Goal: Task Accomplishment & Management: Manage account settings

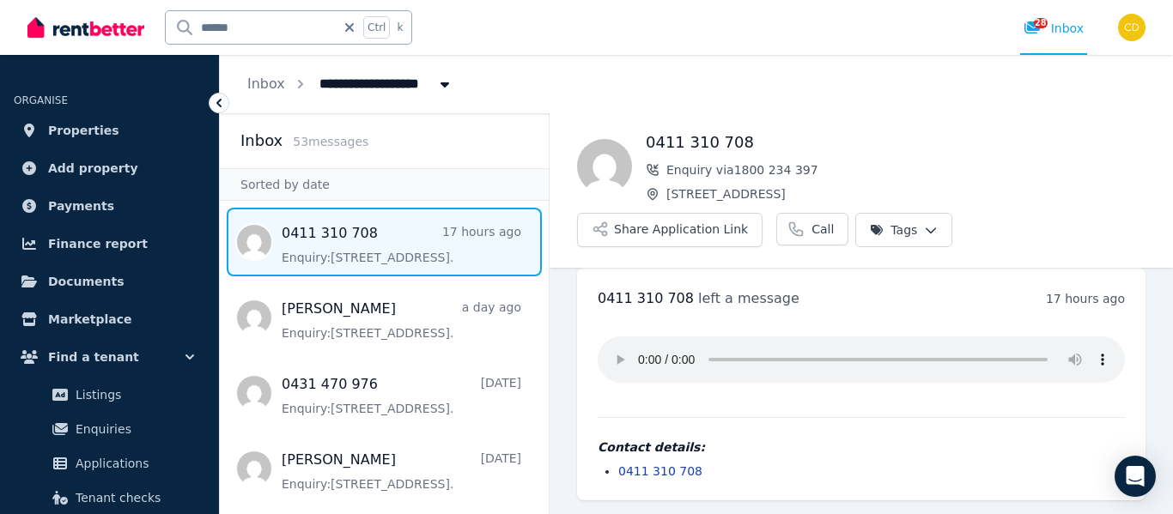
click at [393, 82] on span "[STREET_ADDRESS]" at bounding box center [395, 82] width 173 height 27
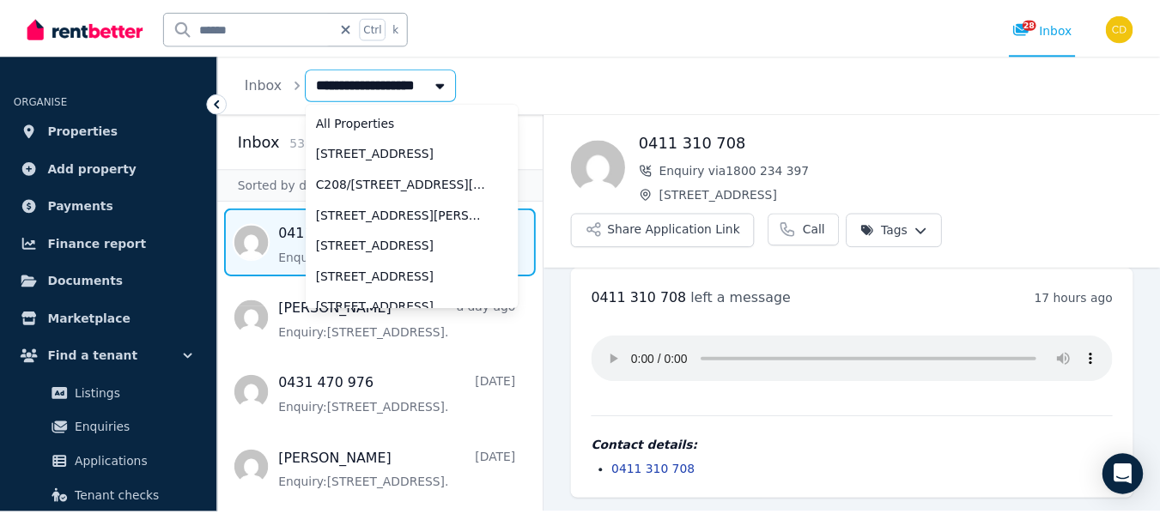
scroll to position [818, 0]
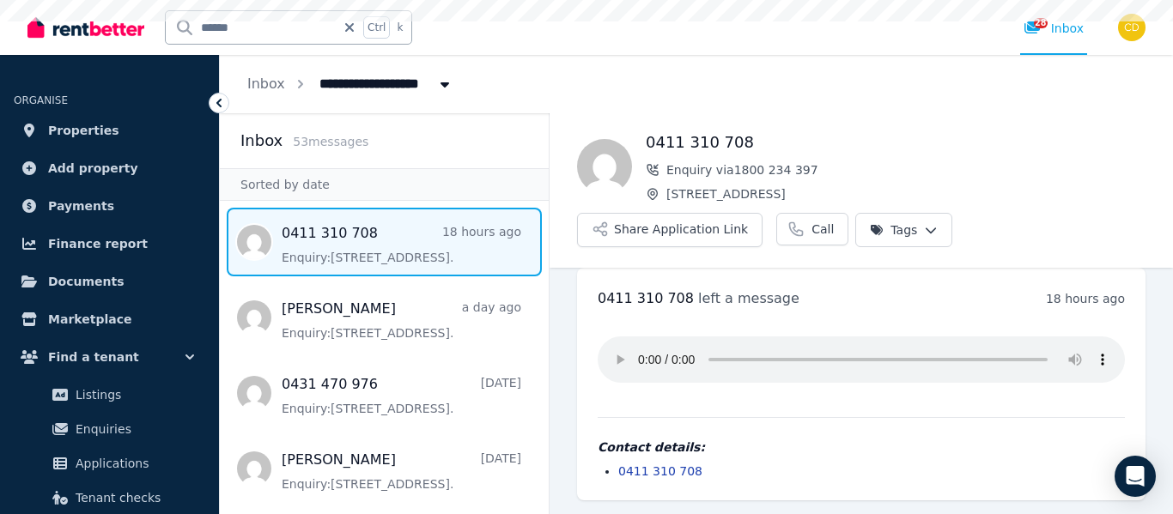
click at [393, 82] on span "[STREET_ADDRESS]" at bounding box center [395, 82] width 173 height 27
type input "**********"
click at [247, 27] on input "******" at bounding box center [251, 27] width 170 height 33
click at [75, 130] on span "Properties" at bounding box center [83, 130] width 71 height 21
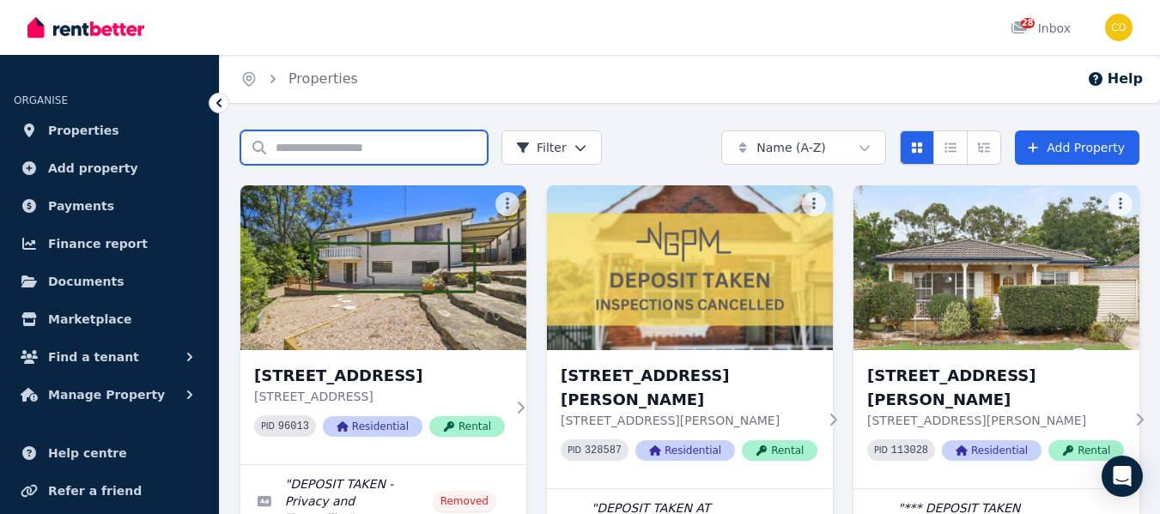
click at [359, 143] on input "Search properties" at bounding box center [363, 148] width 247 height 34
type input "******"
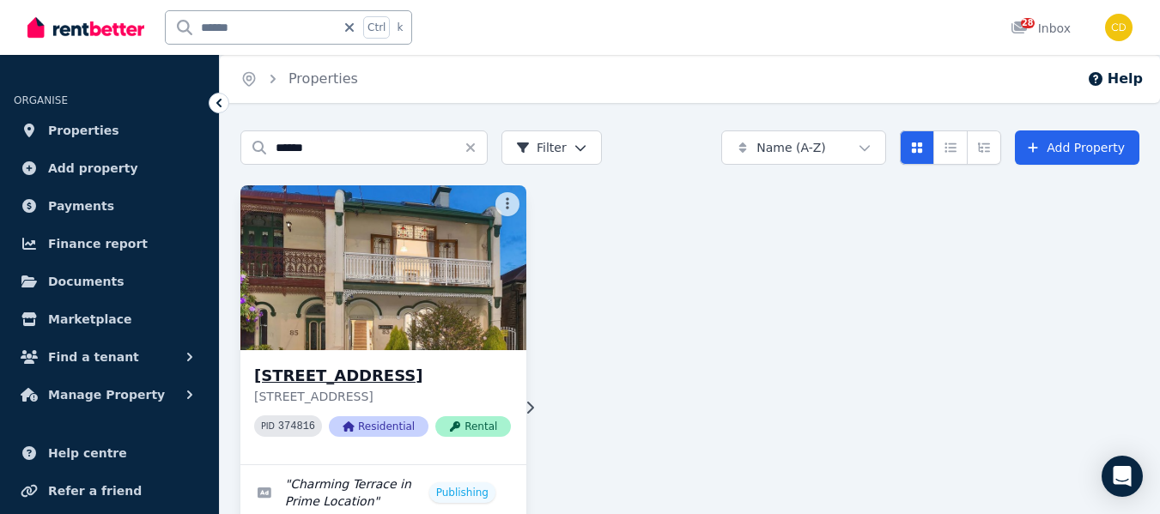
click at [374, 291] on img at bounding box center [384, 267] width 301 height 173
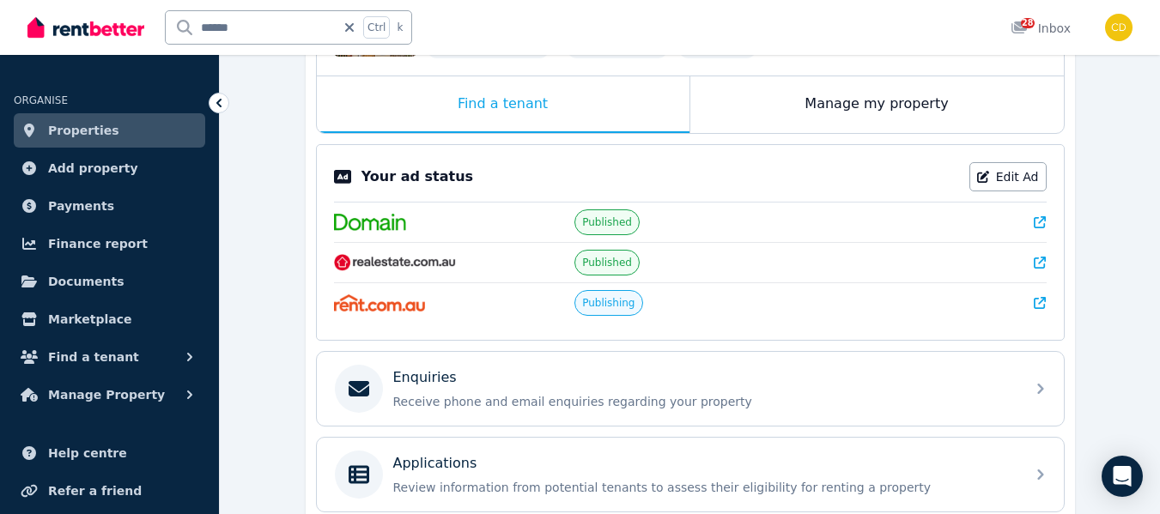
scroll to position [271, 0]
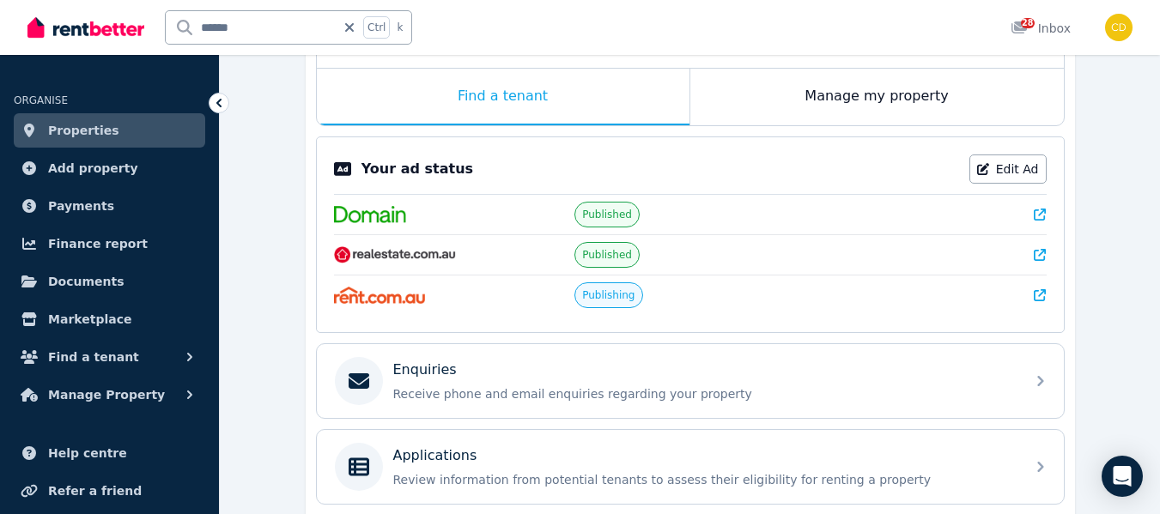
click at [1040, 253] on icon at bounding box center [1040, 255] width 12 height 12
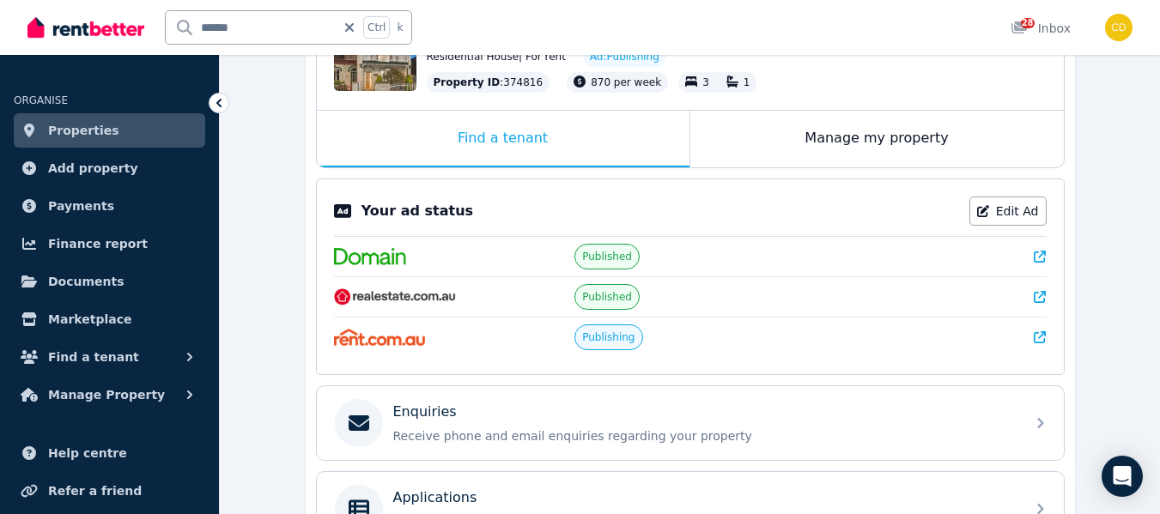
scroll to position [167, 0]
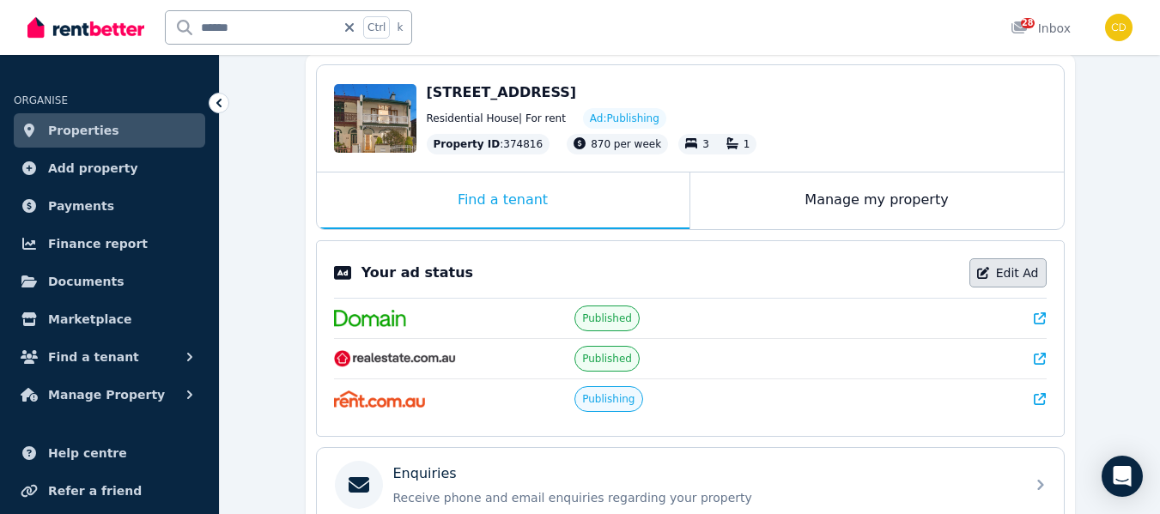
click at [995, 267] on link "Edit Ad" at bounding box center [1008, 273] width 77 height 29
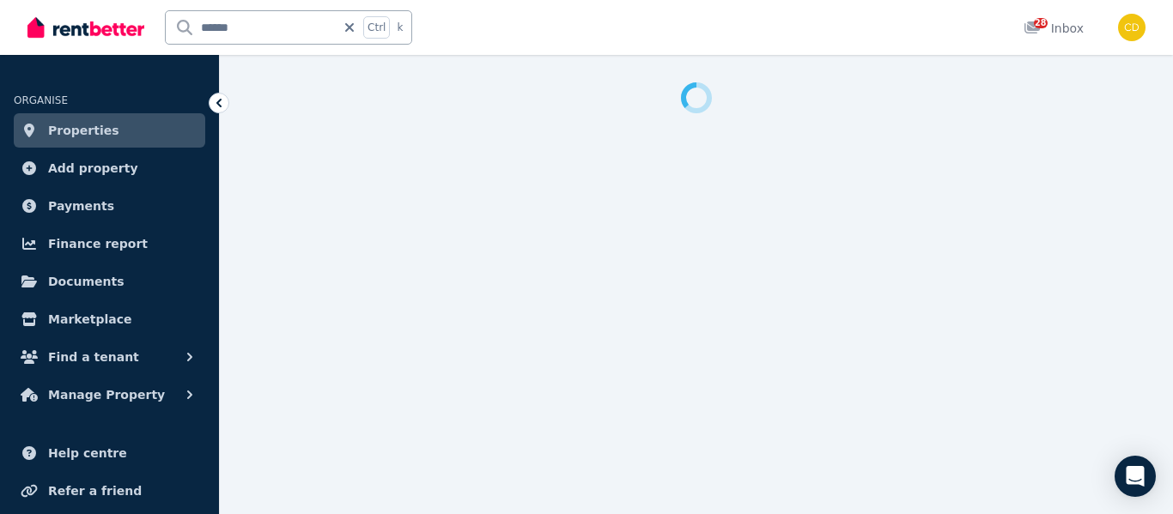
select select "**********"
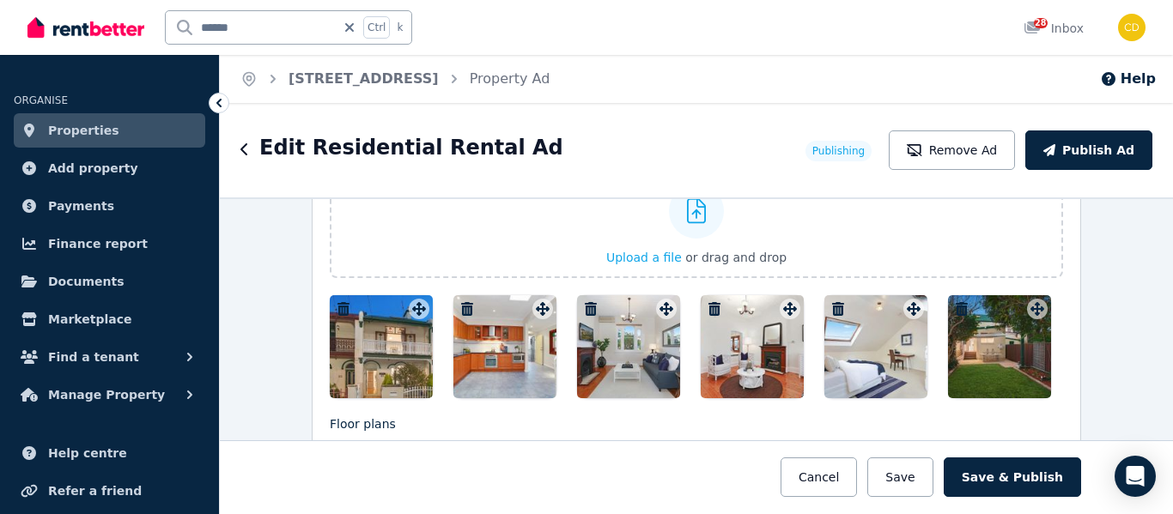
scroll to position [2183, 0]
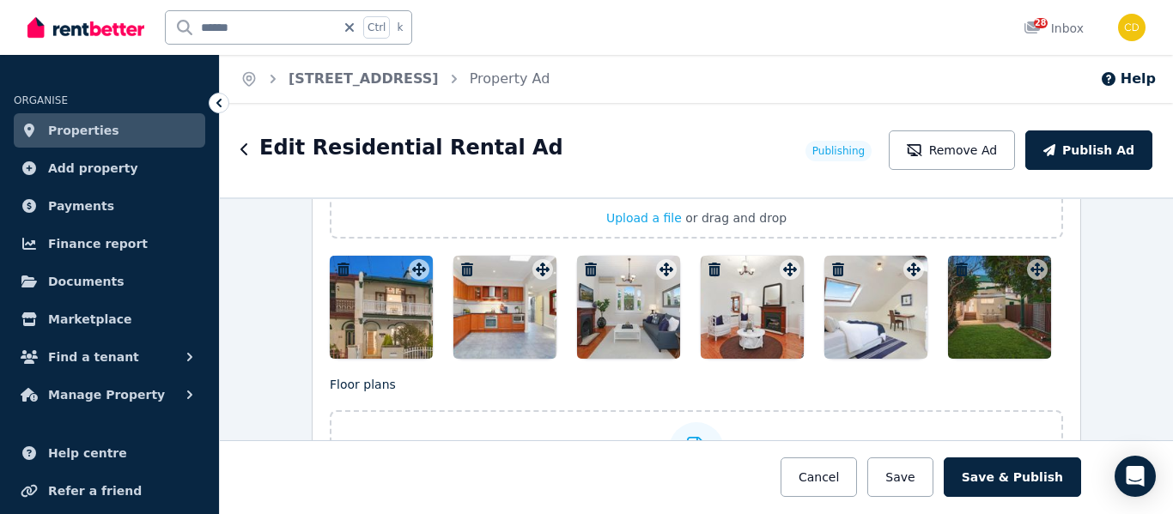
click at [1006, 304] on div at bounding box center [999, 307] width 103 height 103
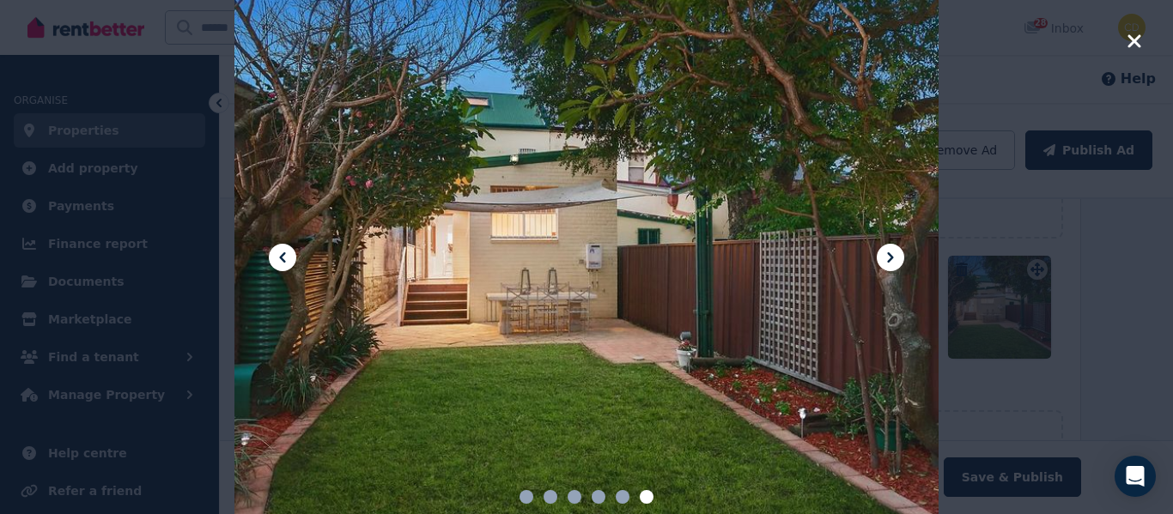
click at [1138, 44] on icon "button" at bounding box center [1134, 40] width 13 height 13
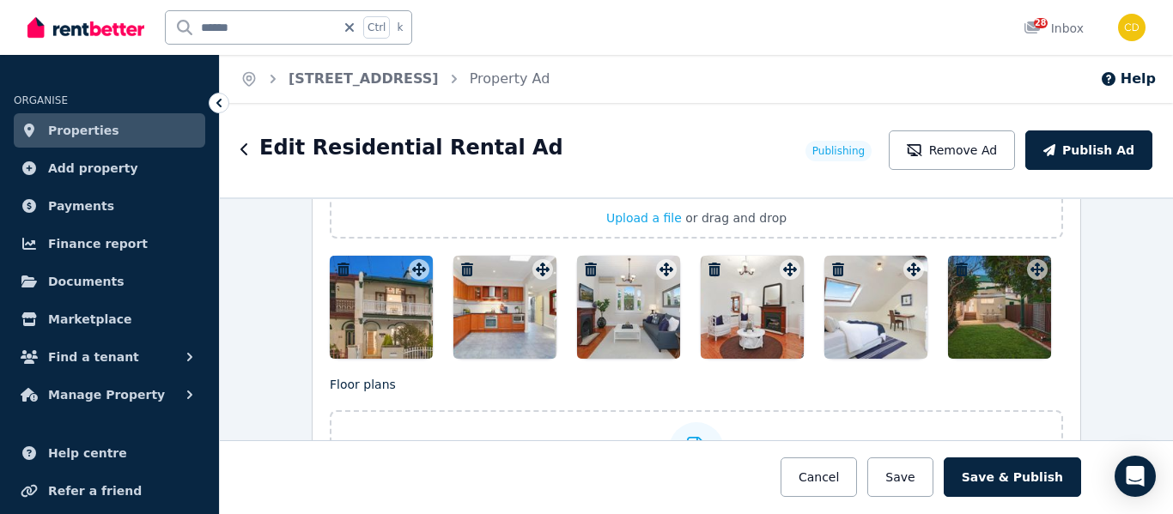
click at [393, 307] on div at bounding box center [381, 307] width 103 height 103
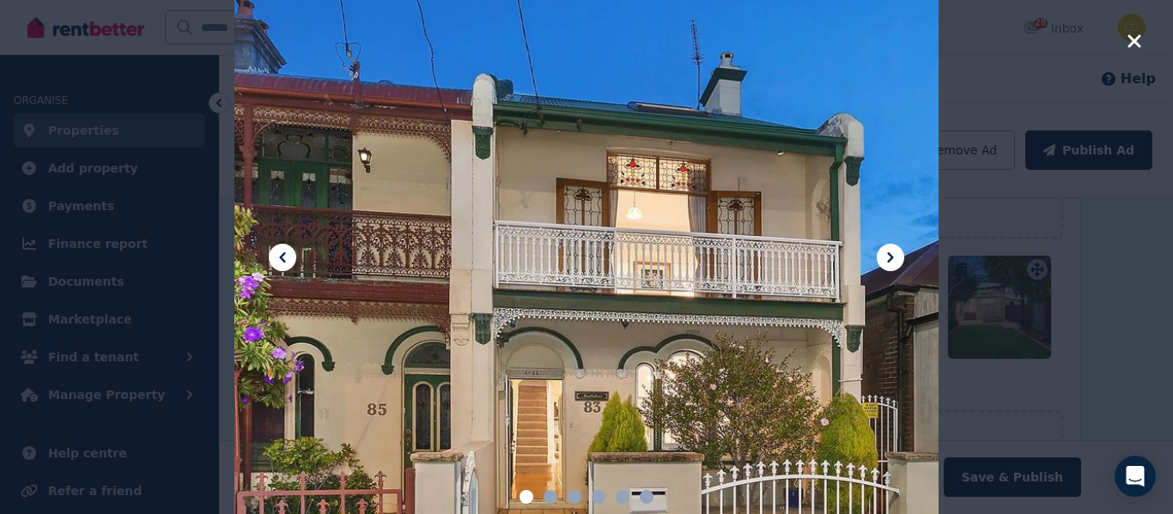
drag, startPoint x: 585, startPoint y: 369, endPoint x: 545, endPoint y: 263, distance: 113.6
click at [545, 263] on div at bounding box center [586, 257] width 704 height 528
click at [1143, 41] on div at bounding box center [586, 257] width 1173 height 514
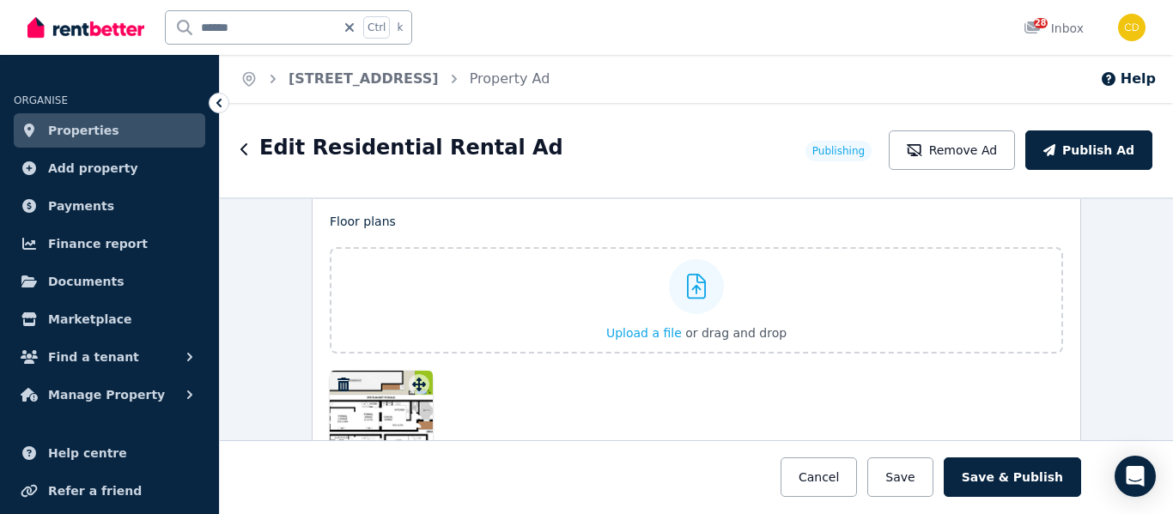
scroll to position [2357, 0]
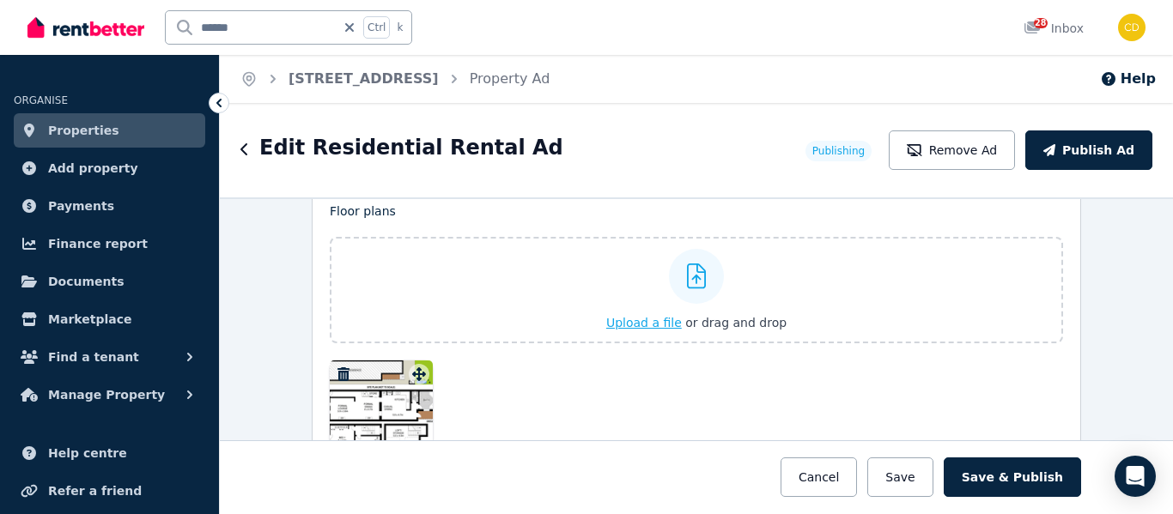
click at [687, 276] on icon at bounding box center [697, 277] width 20 height 26
click at [0, 0] on input "Upload a file or drag and drop" at bounding box center [0, 0] width 0 height 0
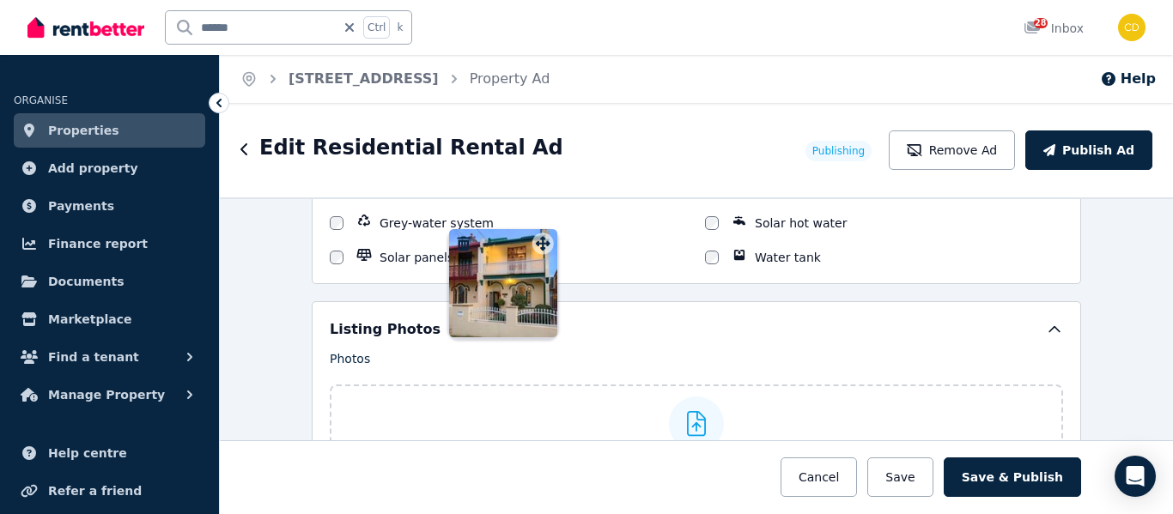
scroll to position [1930, 0]
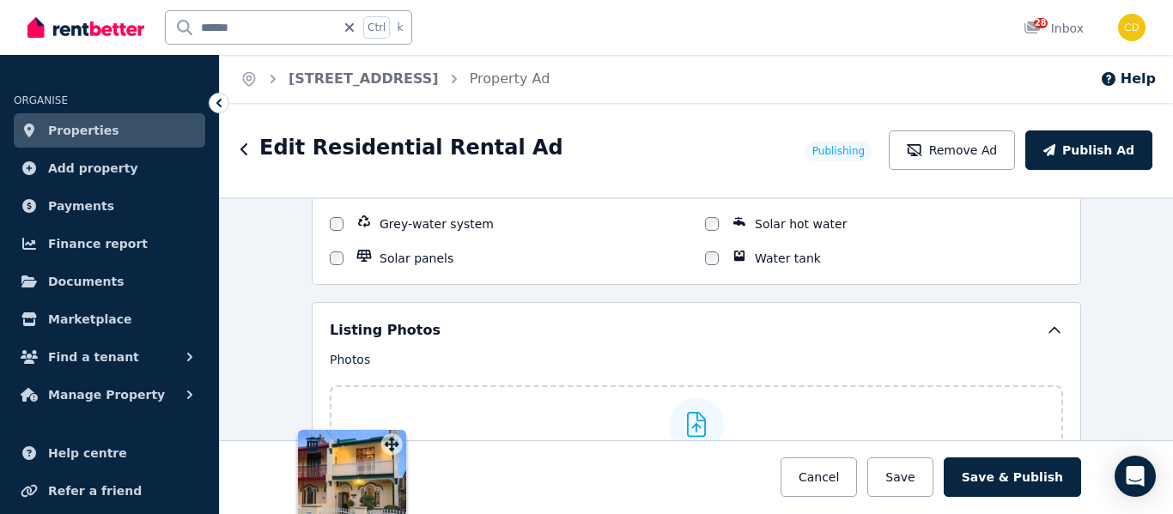
drag, startPoint x: 535, startPoint y: 287, endPoint x: 1098, endPoint y: 292, distance: 562.6
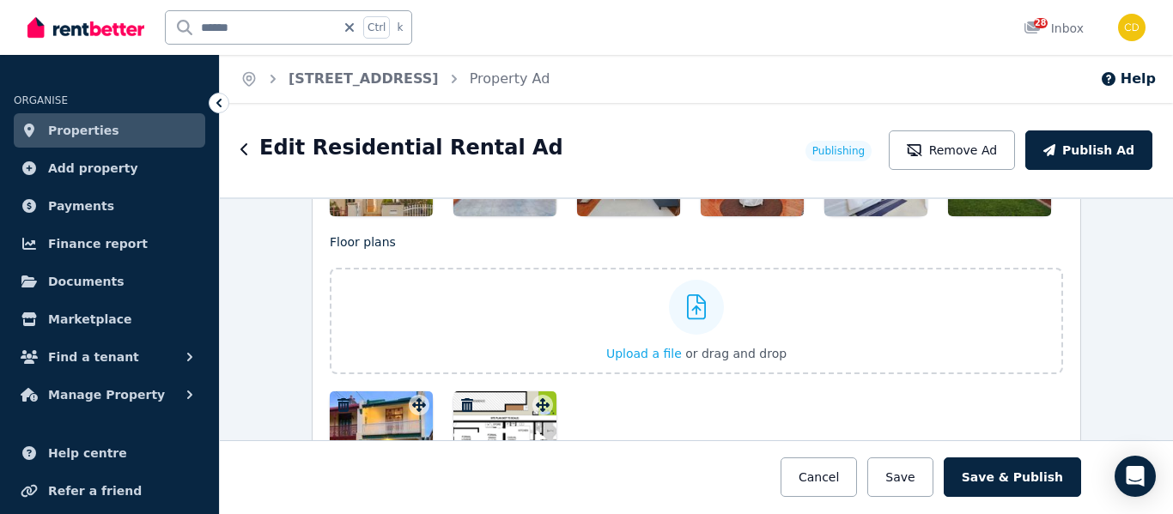
scroll to position [2306, 0]
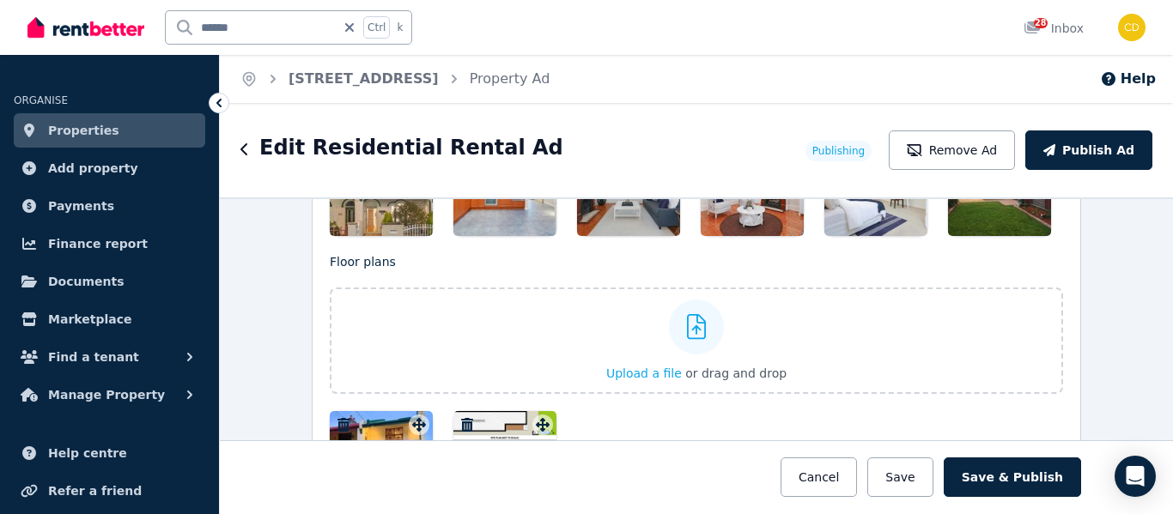
drag, startPoint x: 387, startPoint y: 424, endPoint x: 417, endPoint y: 424, distance: 30.9
click at [417, 424] on div at bounding box center [381, 462] width 103 height 103
drag, startPoint x: 417, startPoint y: 435, endPoint x: 404, endPoint y: 405, distance: 33.1
click at [404, 405] on div "Floor plans Upload a file or drag and drop Uploaded " image (9).jpg " To pick u…" at bounding box center [696, 383] width 733 height 261
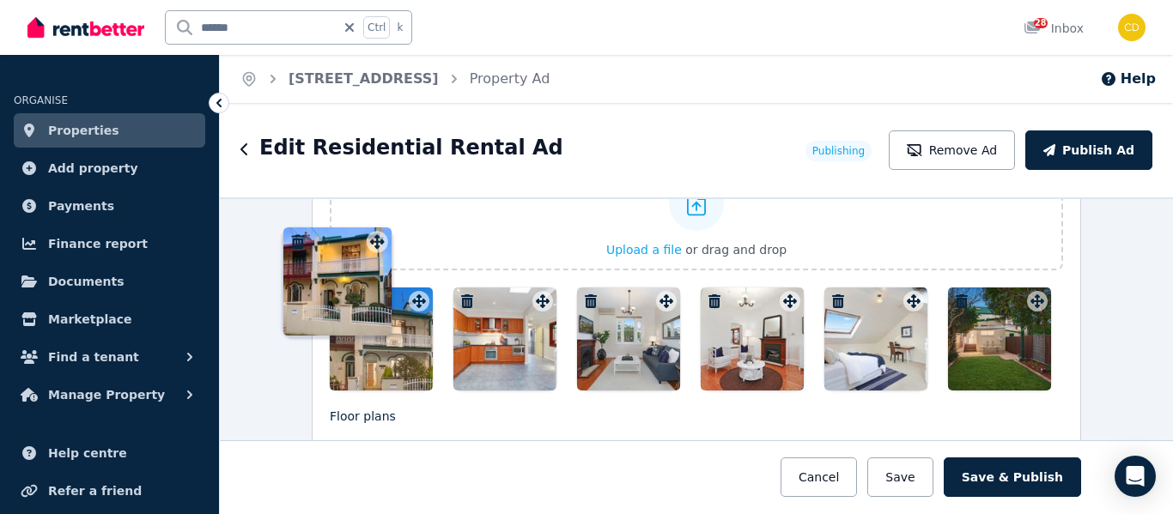
scroll to position [2133, 0]
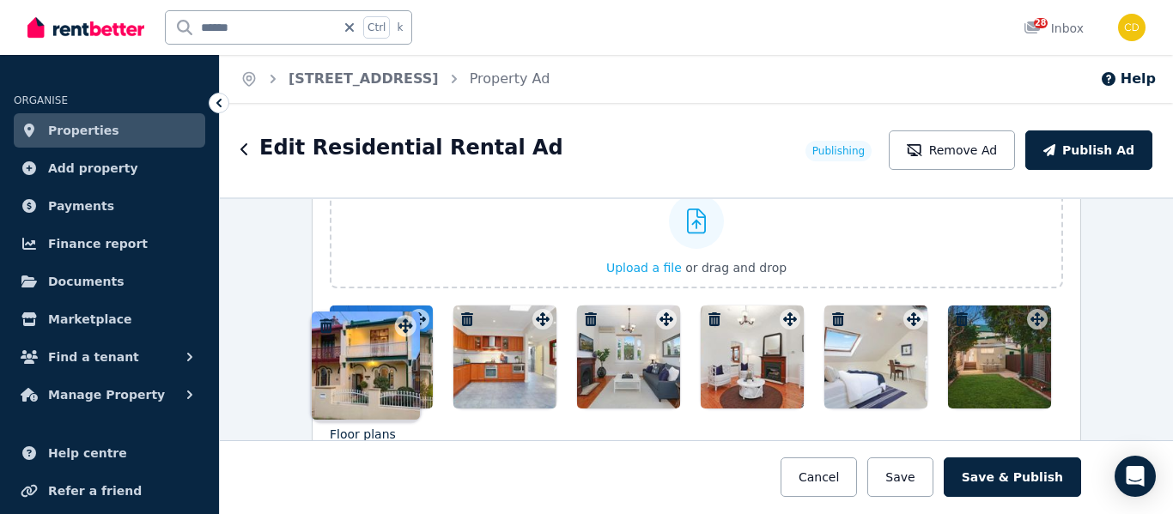
drag, startPoint x: 416, startPoint y: 428, endPoint x: 406, endPoint y: 313, distance: 114.6
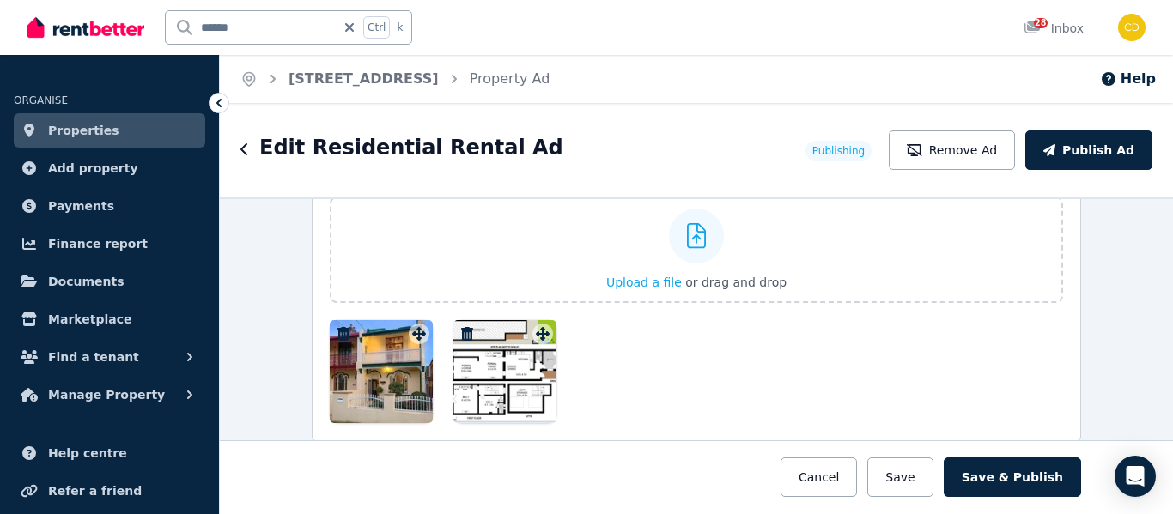
scroll to position [2418, 0]
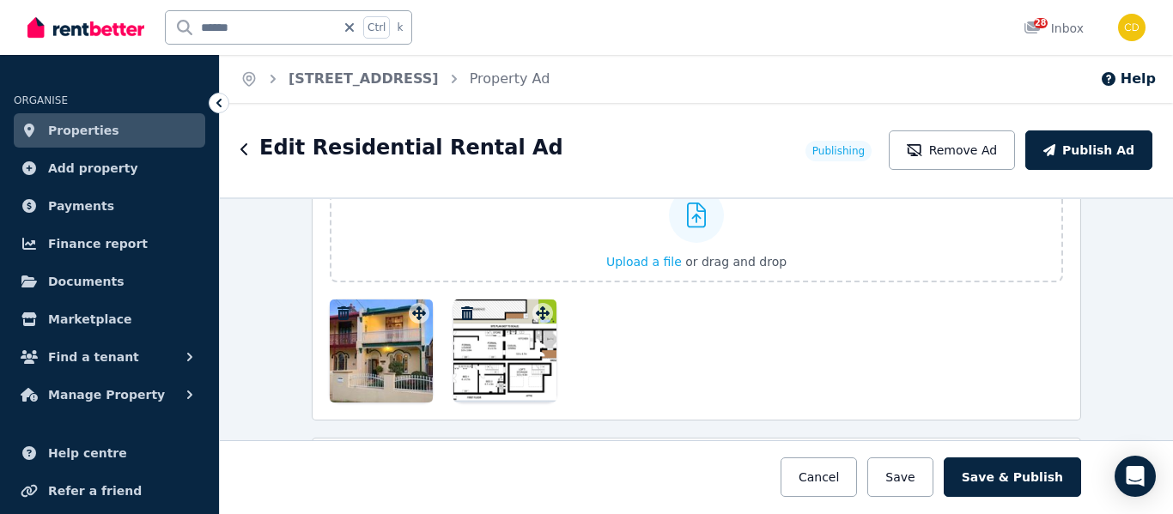
click at [415, 318] on div at bounding box center [381, 351] width 103 height 103
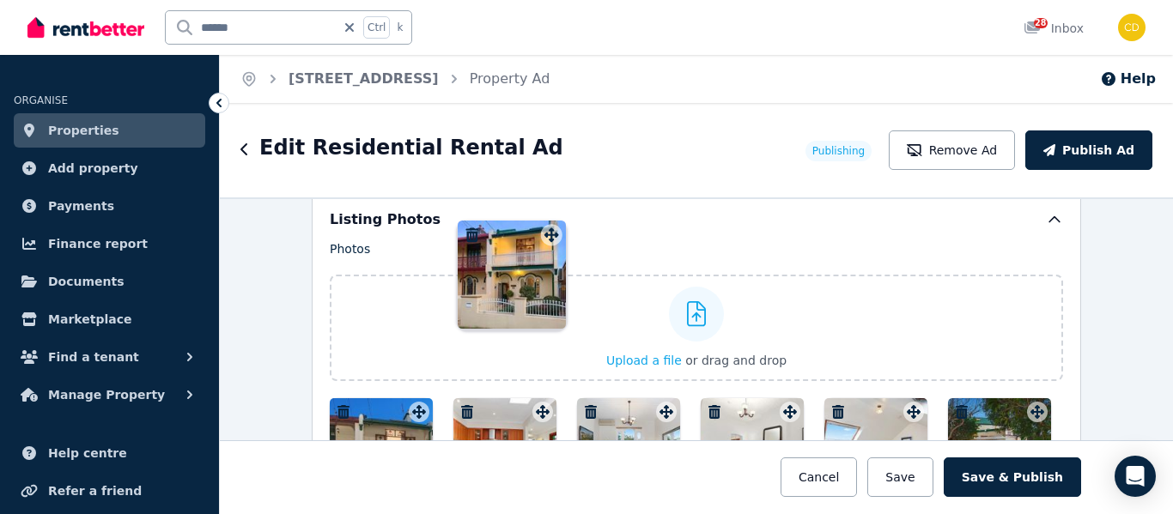
scroll to position [2021, 0]
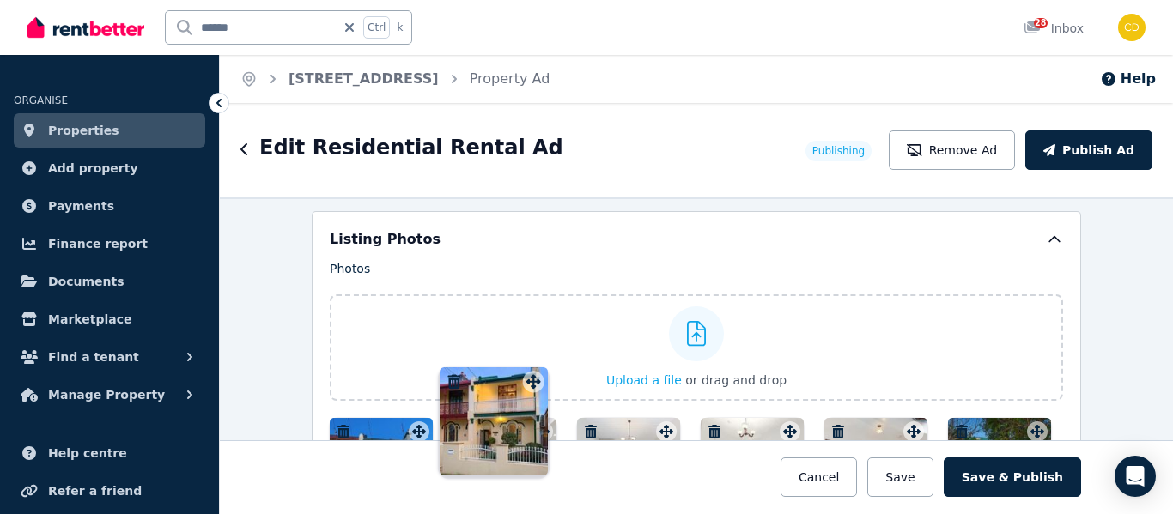
drag, startPoint x: 415, startPoint y: 318, endPoint x: 534, endPoint y: 371, distance: 130.7
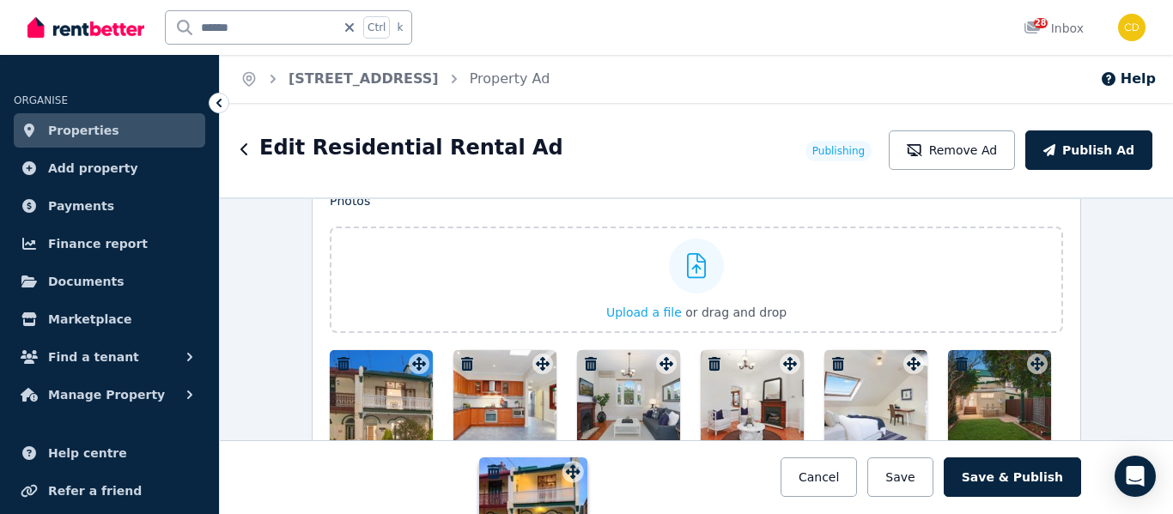
scroll to position [2099, 0]
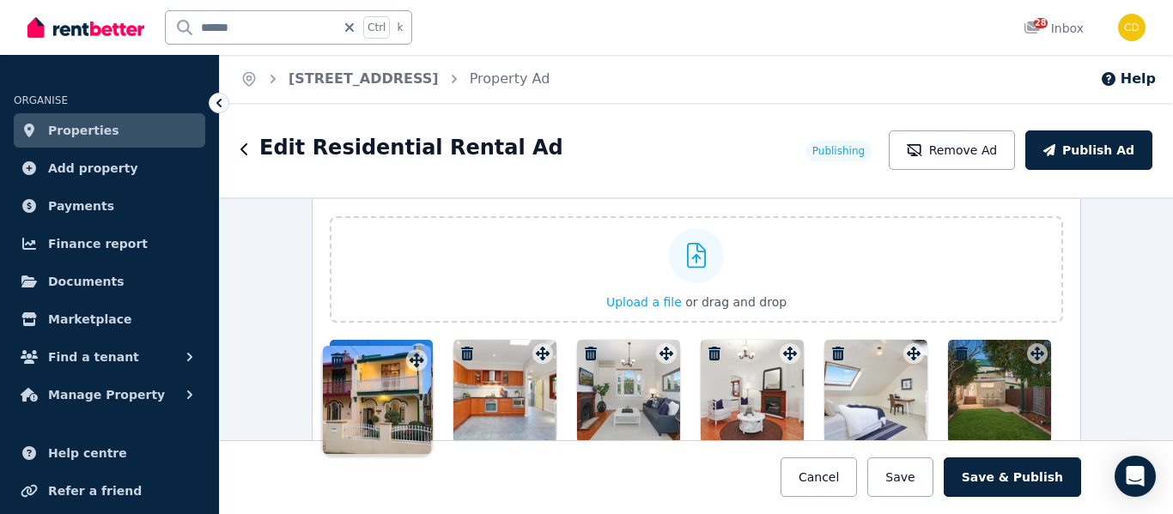
drag, startPoint x: 535, startPoint y: 392, endPoint x: 411, endPoint y: 349, distance: 130.9
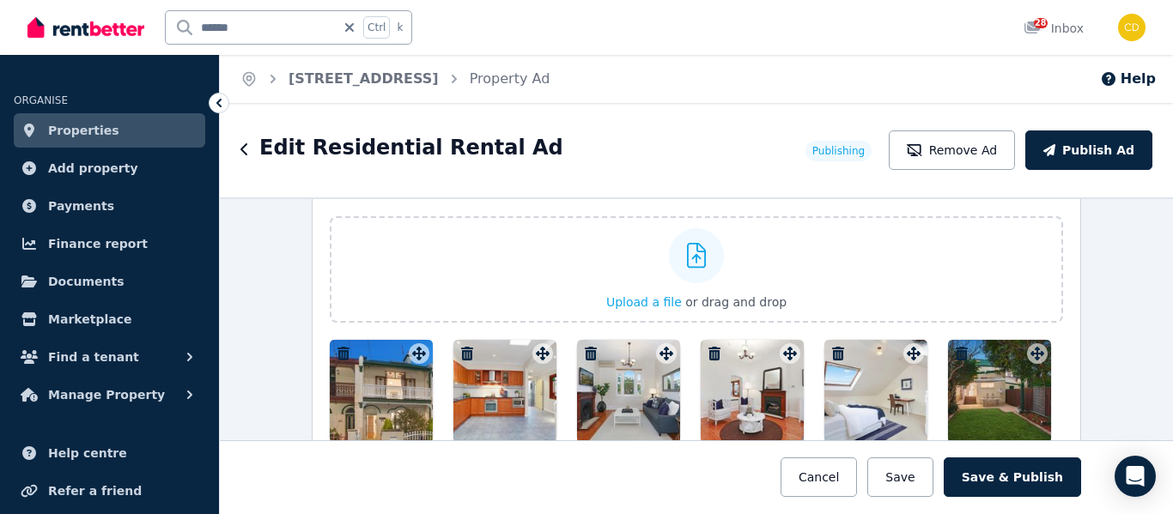
scroll to position [2413, 0]
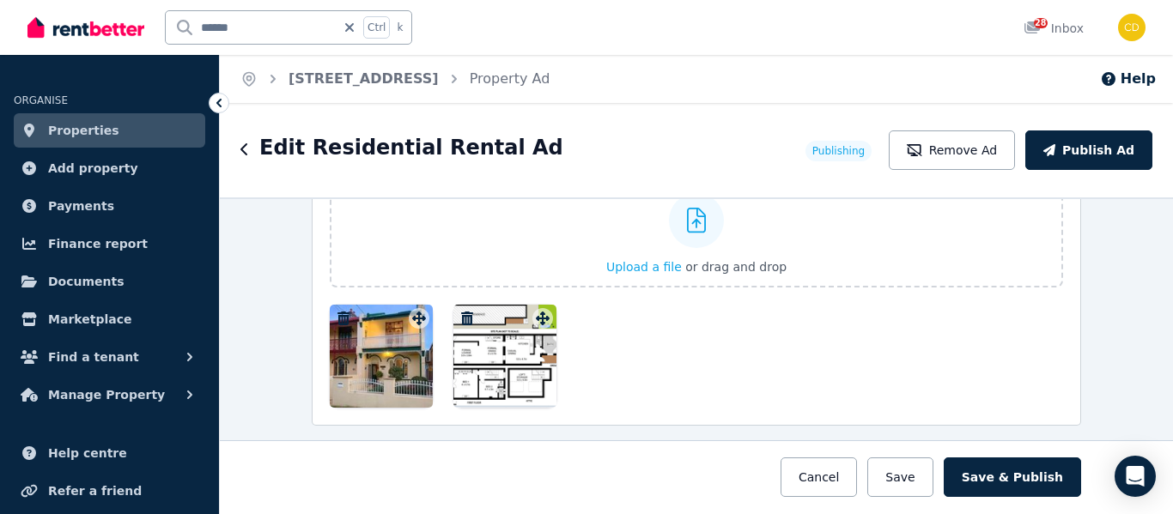
click at [411, 349] on div at bounding box center [381, 356] width 103 height 103
click at [411, 349] on div "**********" at bounding box center [696, 308] width 953 height 411
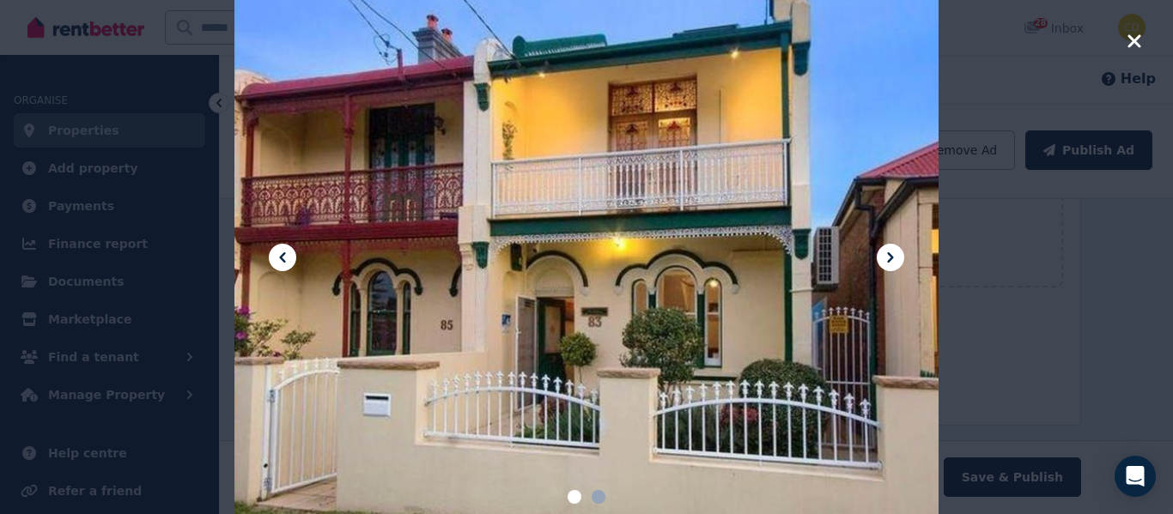
click at [1147, 43] on div at bounding box center [586, 257] width 1173 height 514
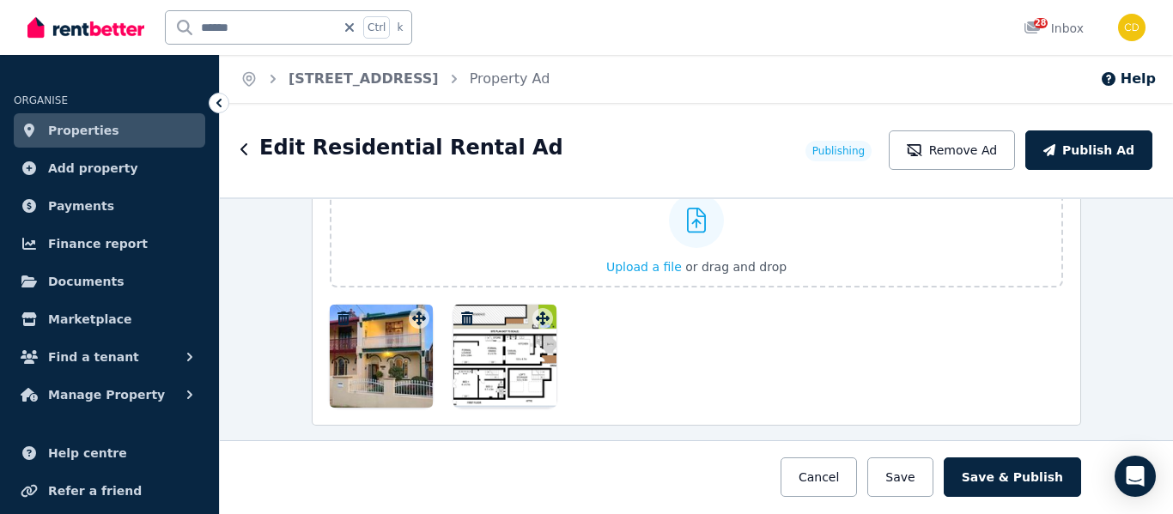
click at [403, 323] on div at bounding box center [381, 356] width 103 height 103
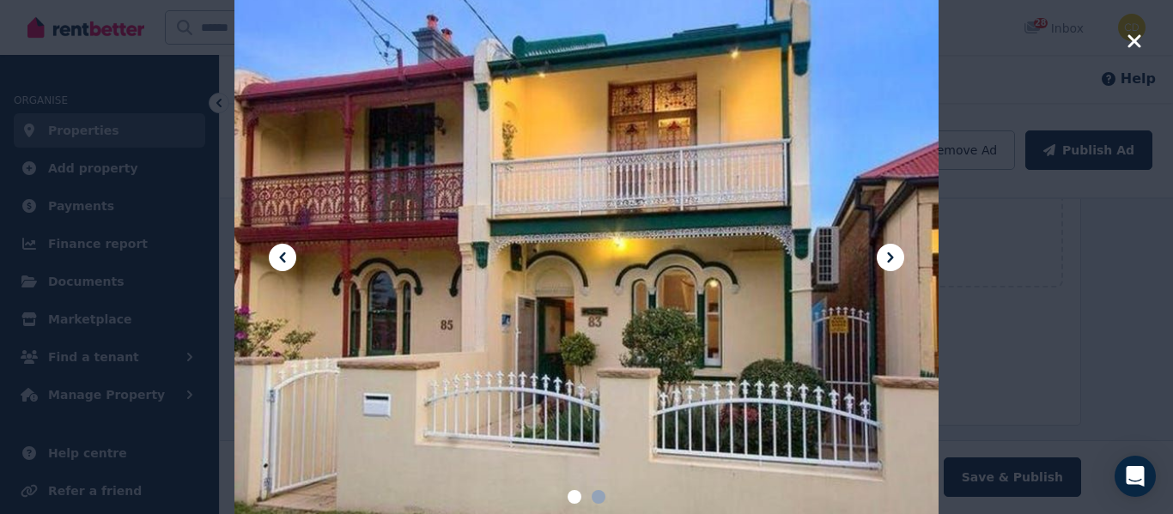
click at [1135, 40] on icon "button" at bounding box center [1134, 40] width 13 height 13
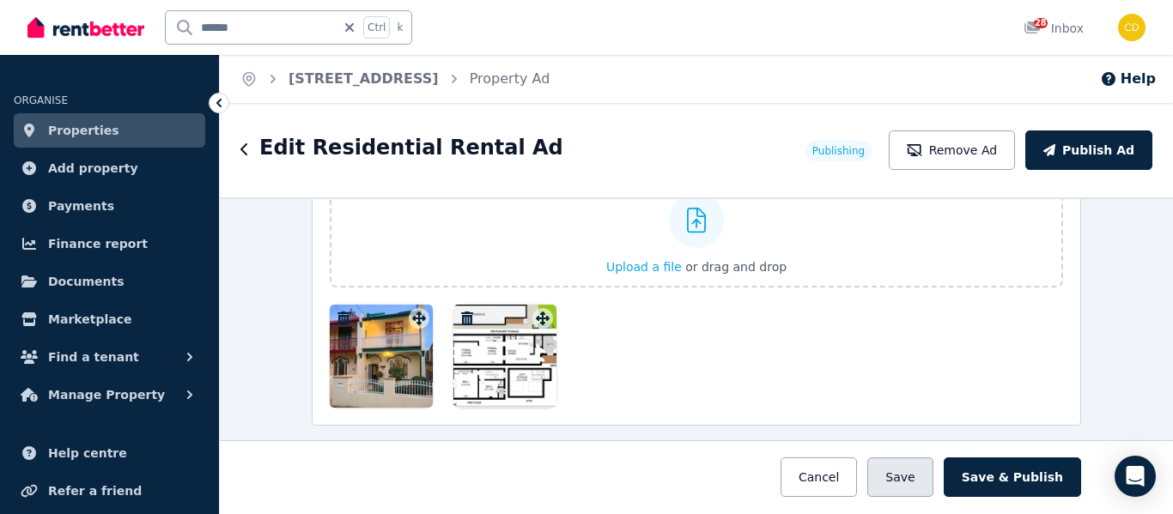
click at [929, 480] on button "Save" at bounding box center [899, 478] width 65 height 40
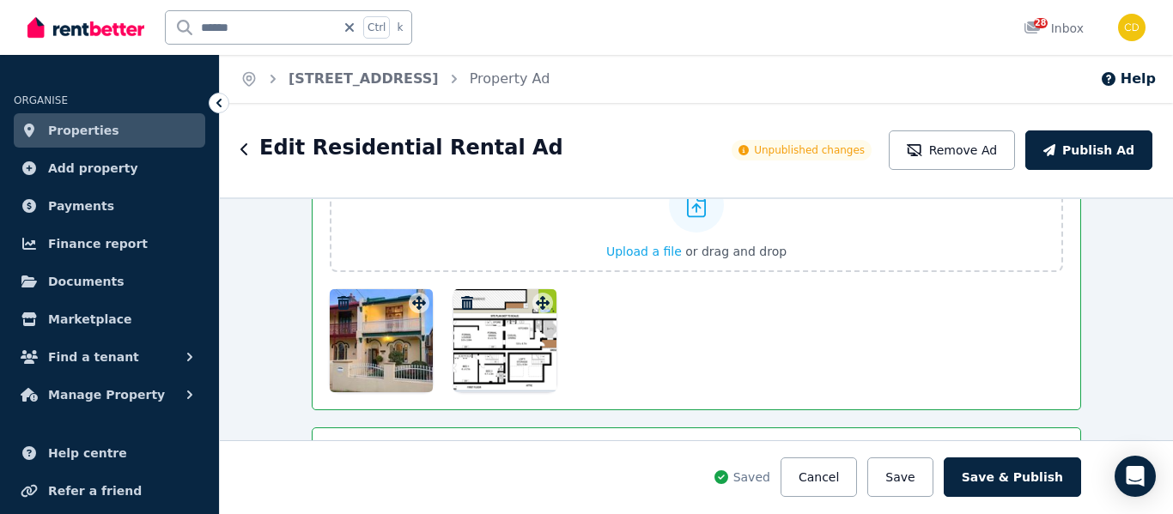
scroll to position [2397, 0]
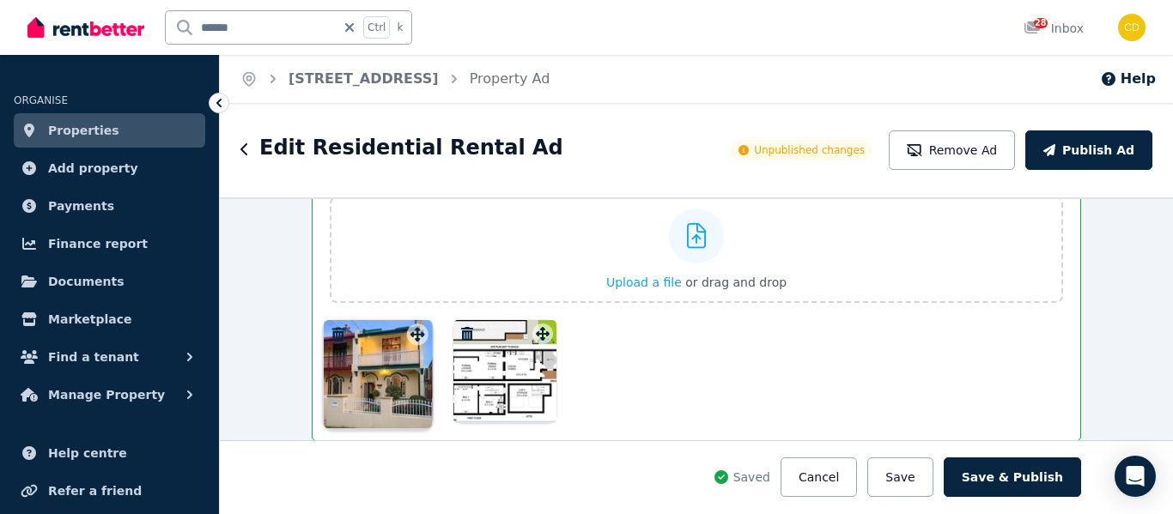
click at [416, 338] on div "Floor plans Upload a file or drag and drop Uploaded " image (9).jpg " To pick u…" at bounding box center [696, 292] width 733 height 261
click at [418, 338] on div "Floor plans Upload a file or drag and drop Uploaded " image (9).jpg " To pick u…" at bounding box center [696, 292] width 733 height 261
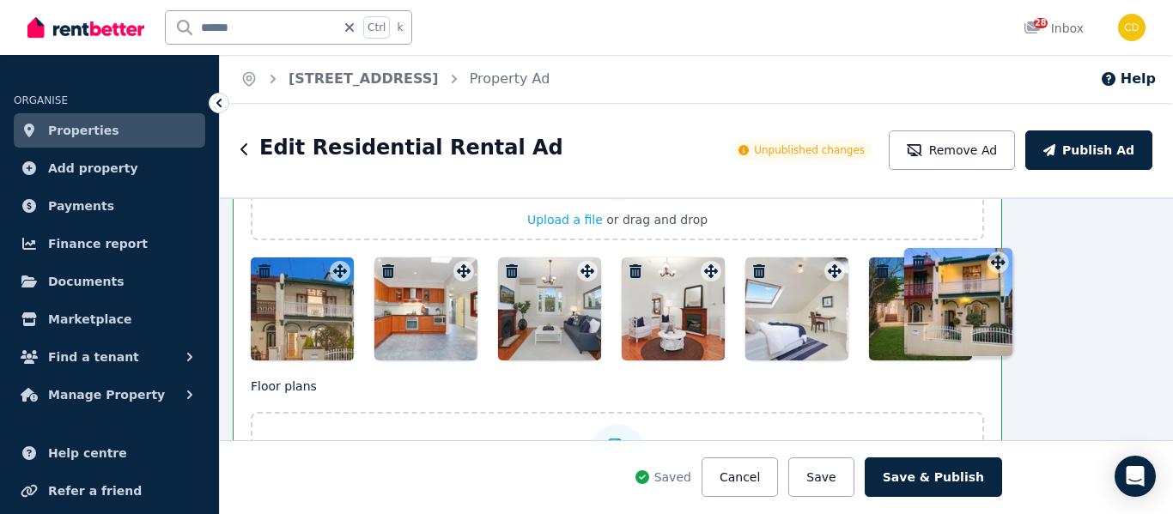
scroll to position [2175, 88]
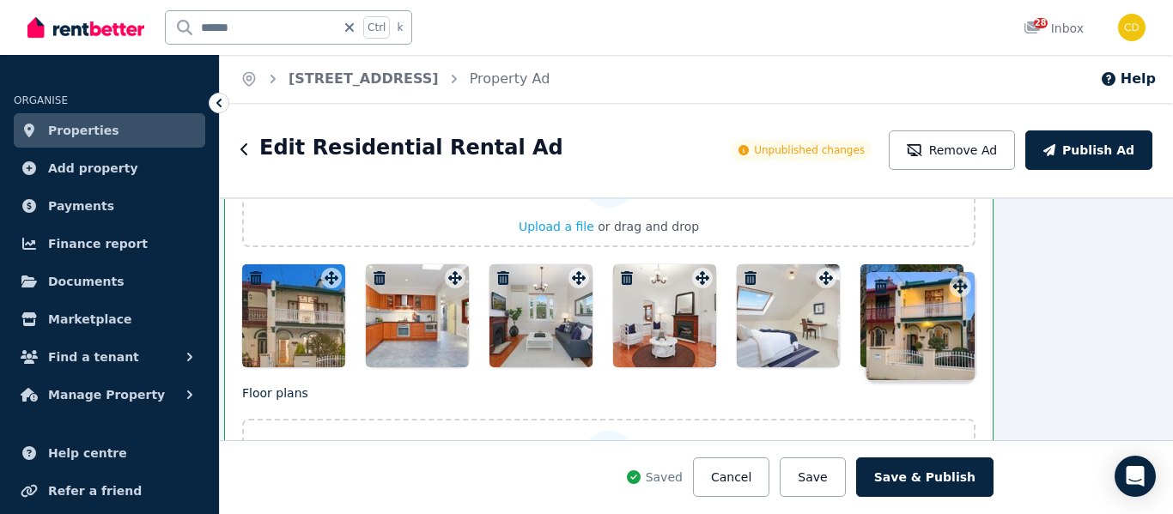
drag, startPoint x: 418, startPoint y: 338, endPoint x: 964, endPoint y: 276, distance: 549.0
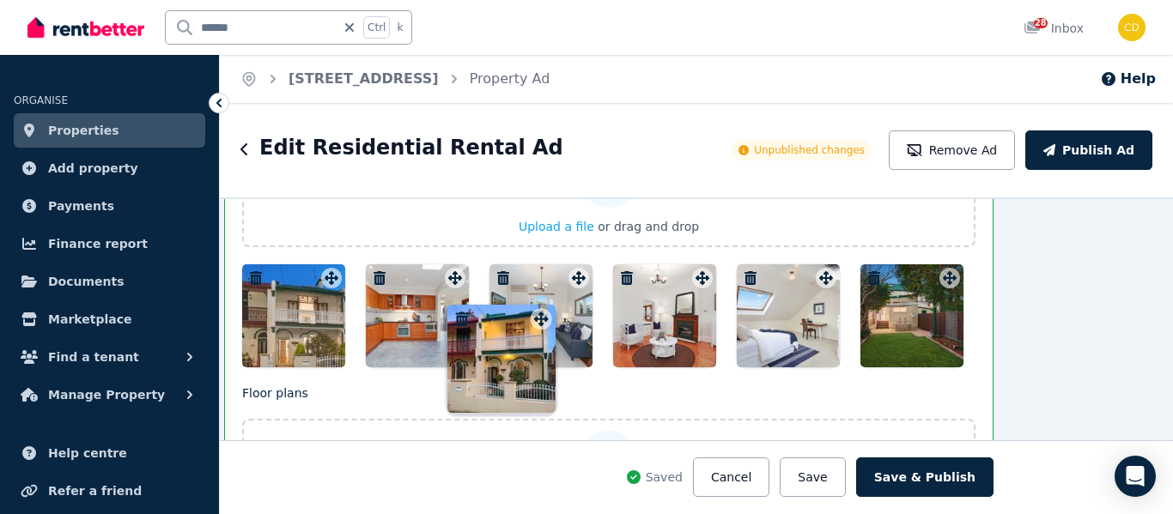
scroll to position [2413, 0]
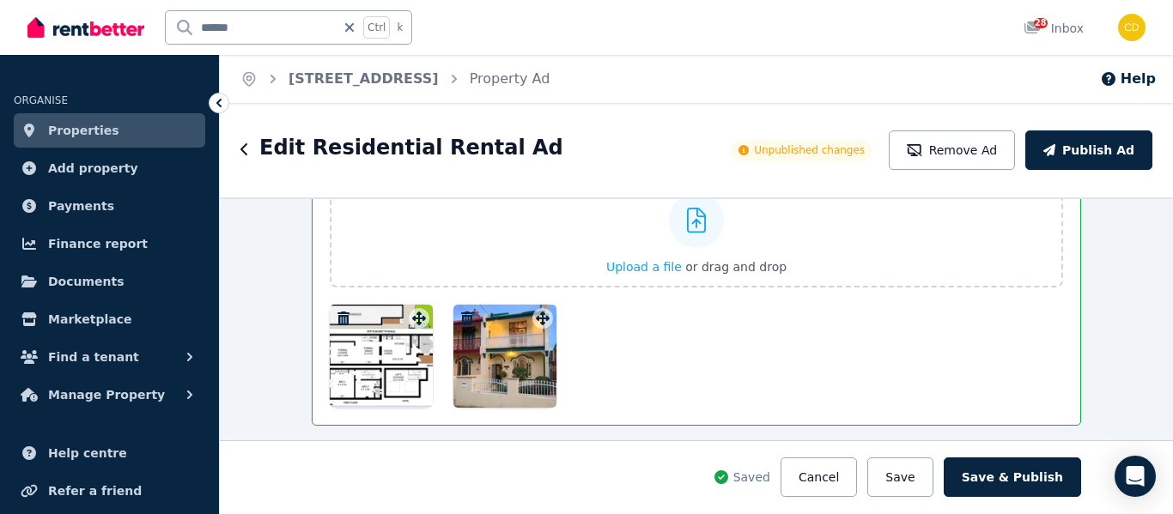
click at [515, 319] on div at bounding box center [504, 356] width 103 height 103
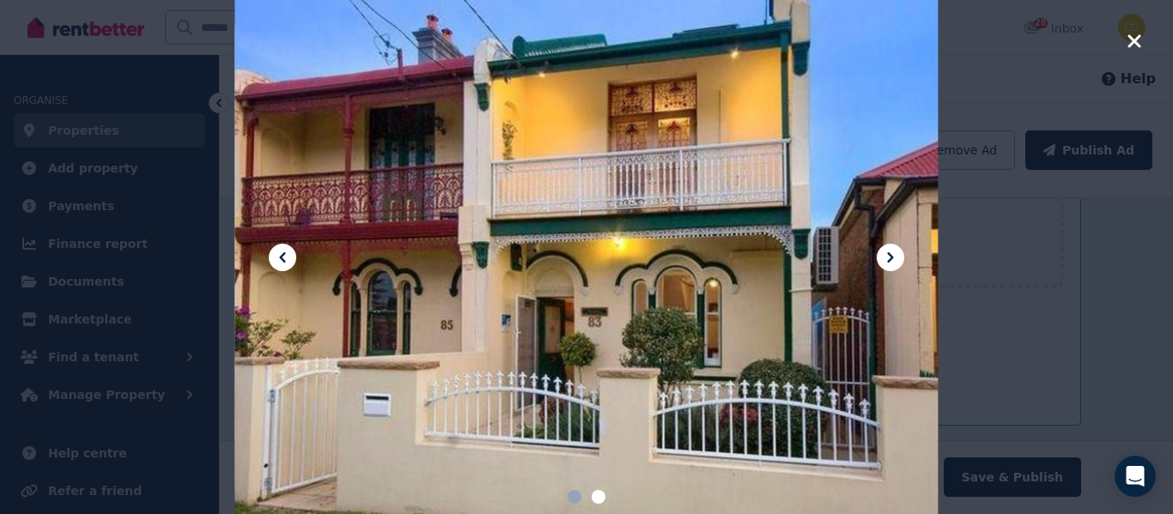
click at [1135, 40] on icon "button" at bounding box center [1134, 40] width 13 height 13
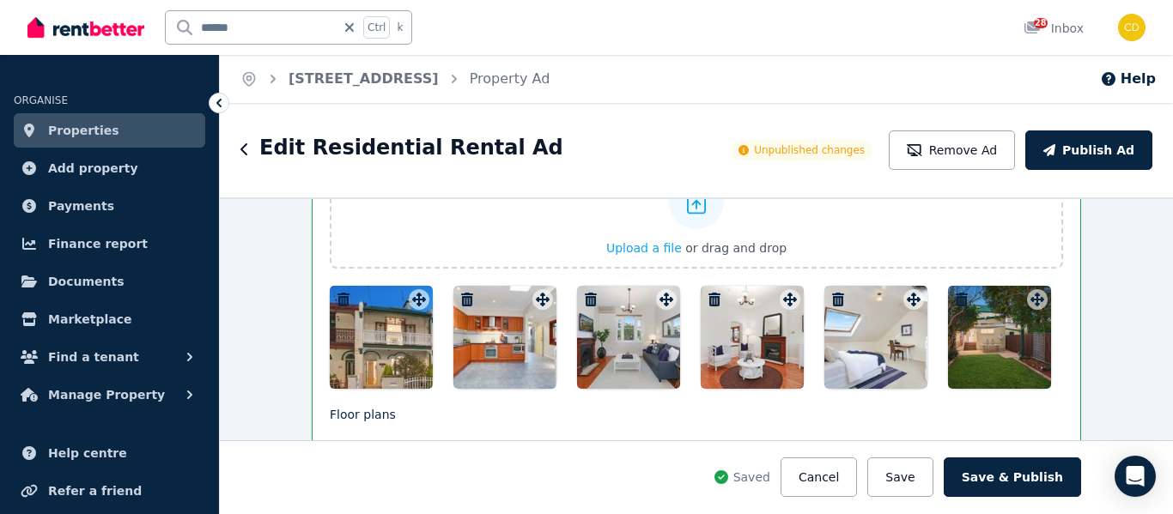
scroll to position [2113, 0]
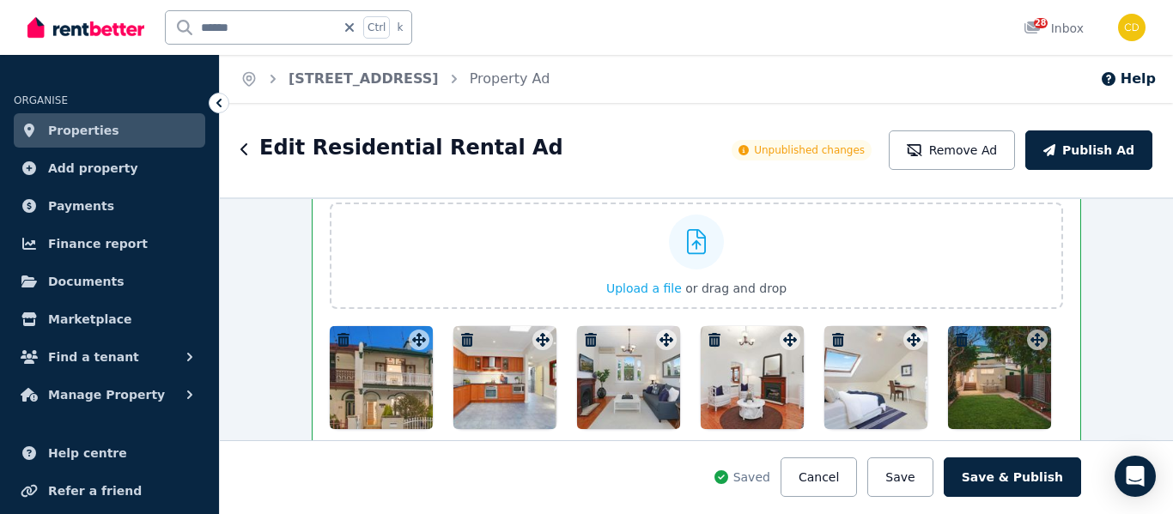
click at [338, 338] on icon "button" at bounding box center [344, 340] width 12 height 14
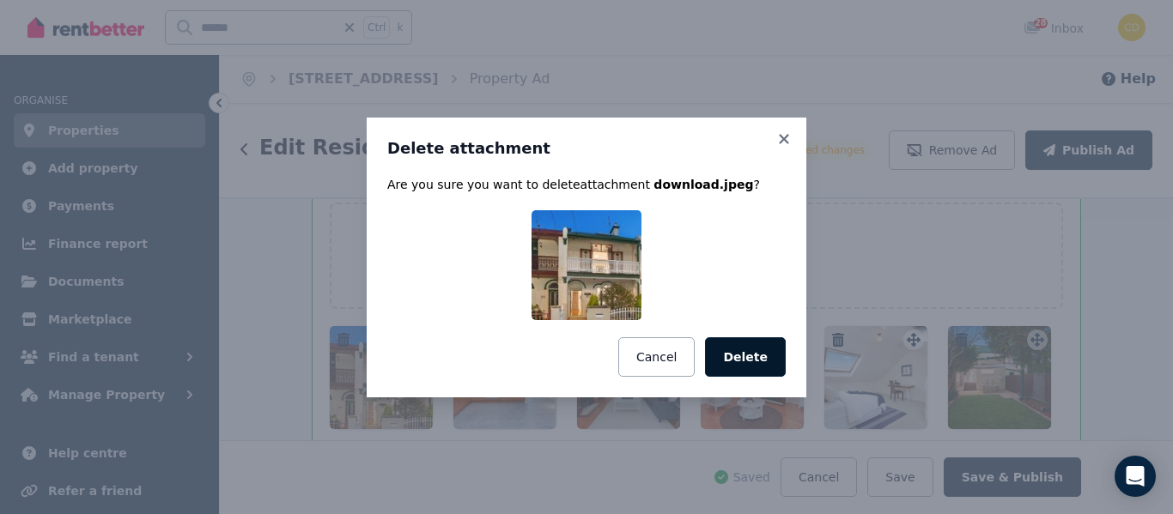
click at [758, 349] on button "Delete" at bounding box center [745, 358] width 81 height 40
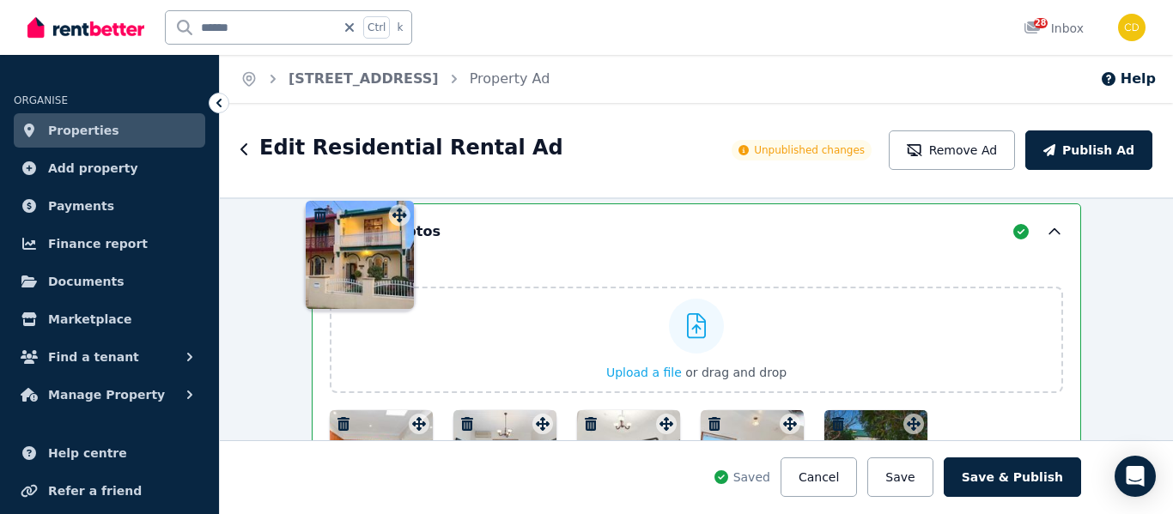
scroll to position [2027, 0]
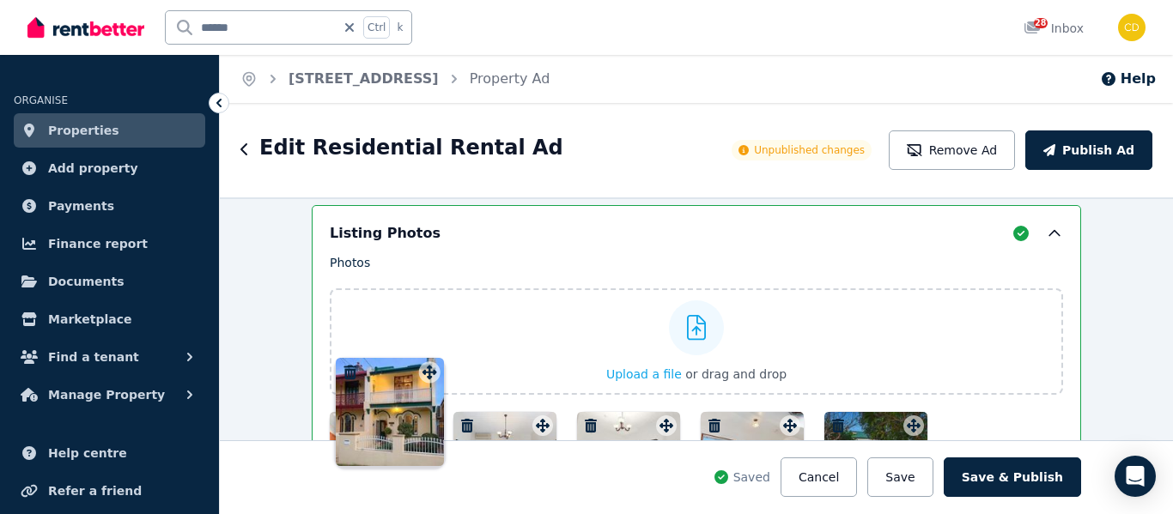
drag, startPoint x: 537, startPoint y: 417, endPoint x: 426, endPoint y: 362, distance: 123.7
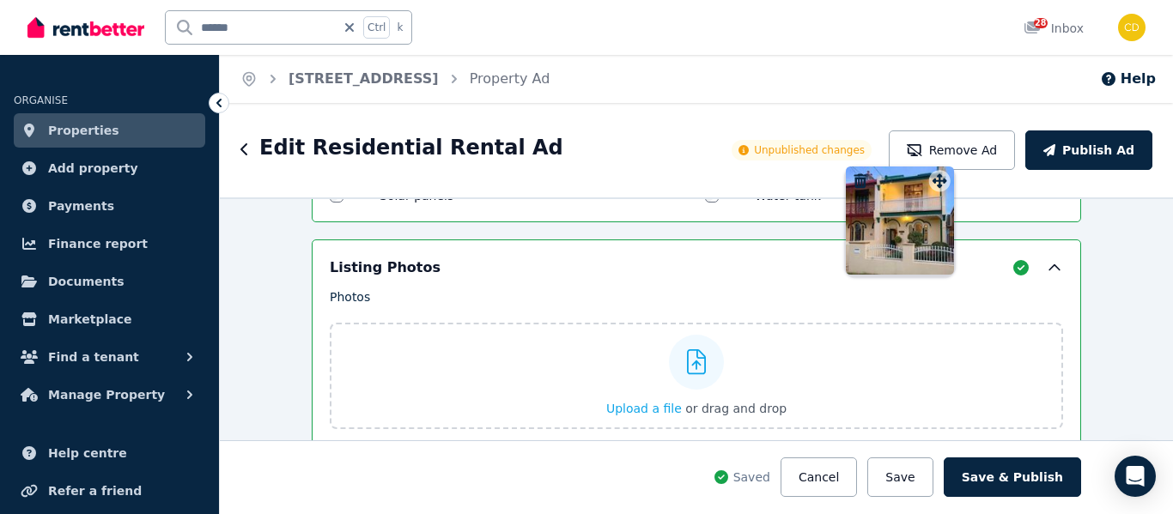
scroll to position [1961, 0]
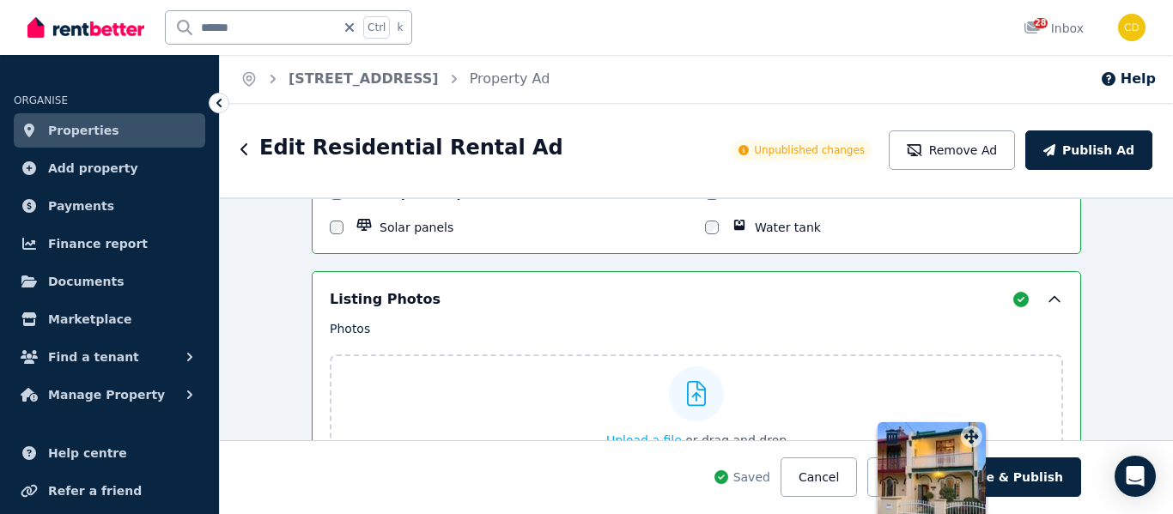
drag, startPoint x: 411, startPoint y: 320, endPoint x: 979, endPoint y: 429, distance: 578.3
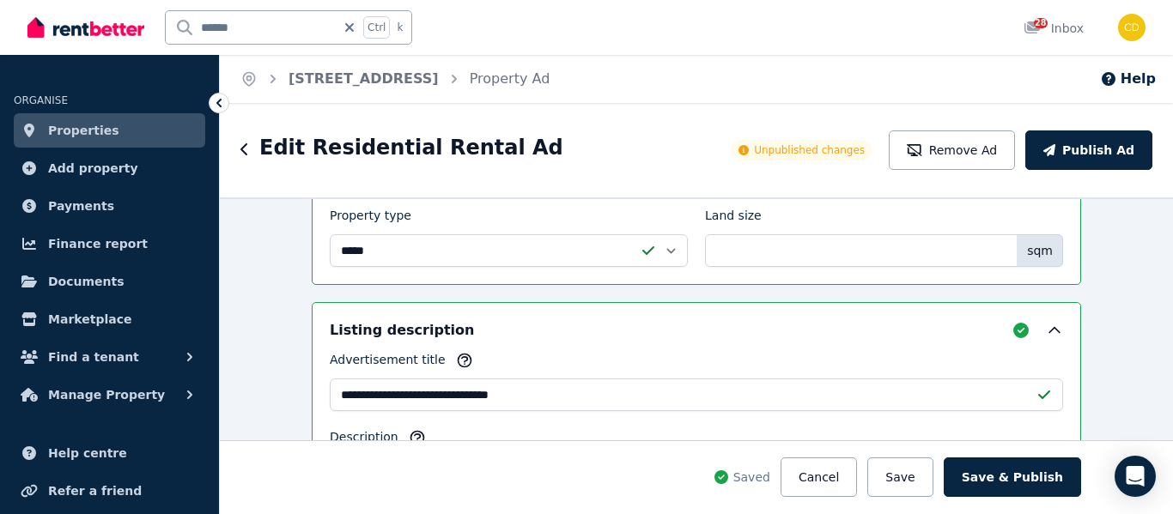
scroll to position [0, 0]
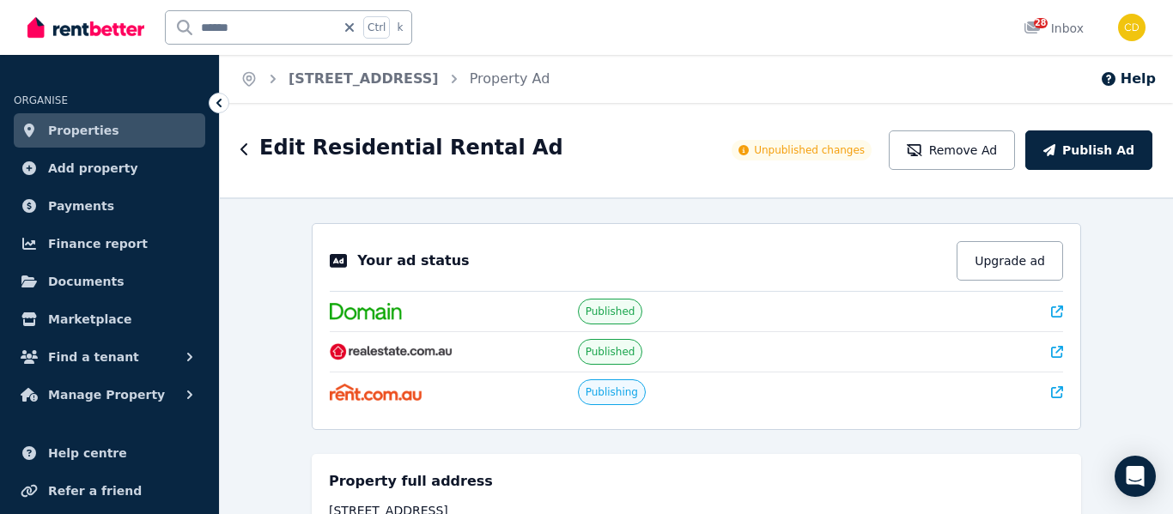
click at [1052, 356] on icon at bounding box center [1057, 352] width 12 height 12
